Goal: Information Seeking & Learning: Learn about a topic

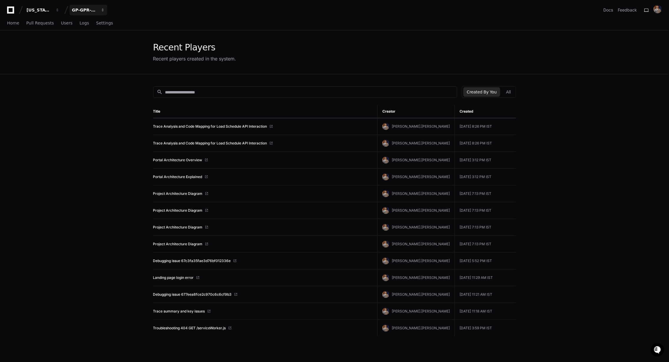
click at [52, 13] on div "GP-GPR-CXPortal" at bounding box center [39, 10] width 25 height 6
click at [105, 46] on button "G GP-FiberOps" at bounding box center [110, 43] width 85 height 12
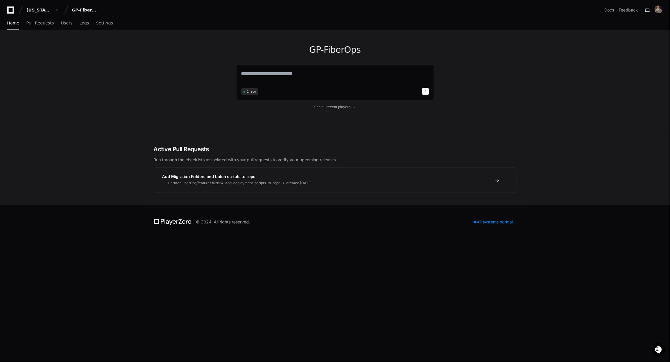
click at [331, 102] on div "GP-FiberOps 1 repo See all recent players" at bounding box center [335, 81] width 198 height 102
click at [331, 104] on div "GP-FiberOps 1 repo See all recent players" at bounding box center [335, 81] width 198 height 102
click at [331, 105] on span "See all recent players" at bounding box center [332, 107] width 36 height 5
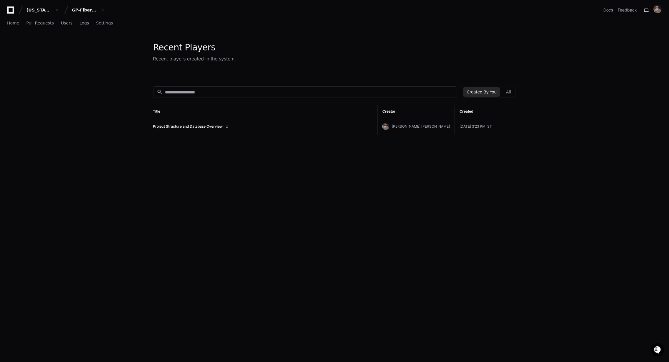
click at [212, 125] on link "Project Structure and Database Overview" at bounding box center [188, 126] width 70 height 5
